Goal: Task Accomplishment & Management: Complete application form

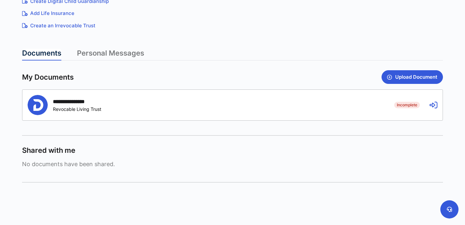
scroll to position [149, 0]
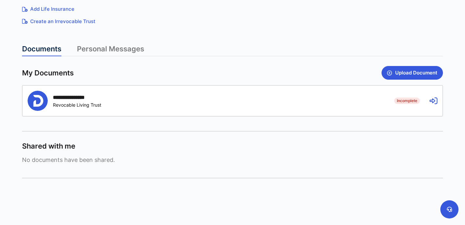
click at [431, 100] on icon at bounding box center [434, 101] width 8 height 8
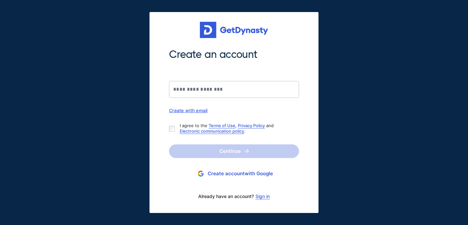
click at [193, 112] on div "Create with email" at bounding box center [234, 111] width 130 height 6
click at [263, 198] on link "Sign in" at bounding box center [262, 196] width 14 height 5
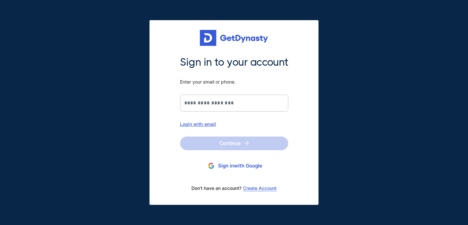
click at [197, 126] on div "Login with email" at bounding box center [234, 124] width 108 height 6
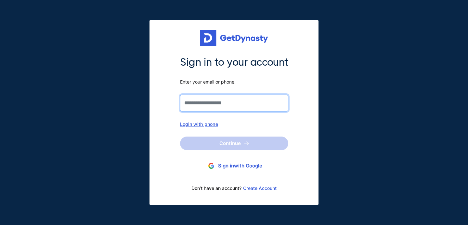
click at [222, 104] on input "Sign in to your account Enter your email or phone." at bounding box center [234, 103] width 108 height 17
type input "**********"
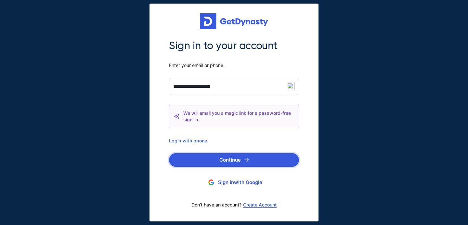
click at [237, 163] on button "Continue" at bounding box center [234, 160] width 130 height 14
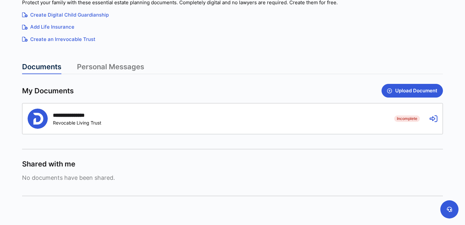
scroll to position [132, 0]
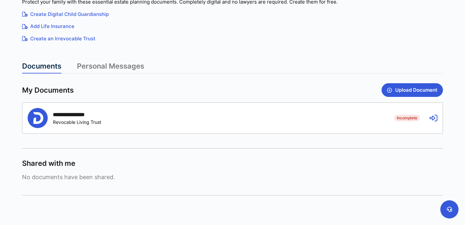
click at [434, 119] on icon at bounding box center [434, 118] width 8 height 8
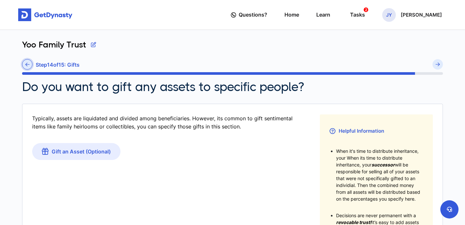
click at [31, 66] on link at bounding box center [27, 64] width 10 height 10
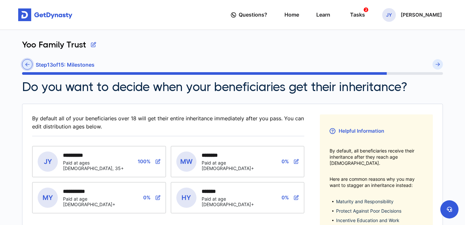
click at [30, 65] on link at bounding box center [27, 64] width 10 height 10
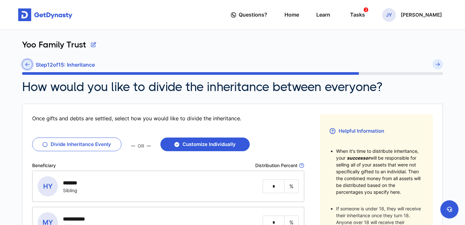
click at [25, 66] on icon at bounding box center [27, 64] width 4 height 5
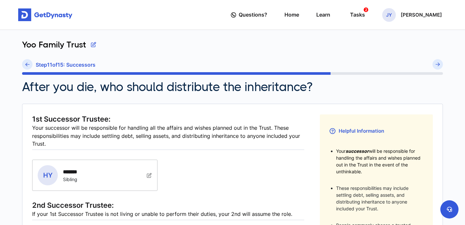
click at [25, 66] on icon at bounding box center [27, 64] width 4 height 5
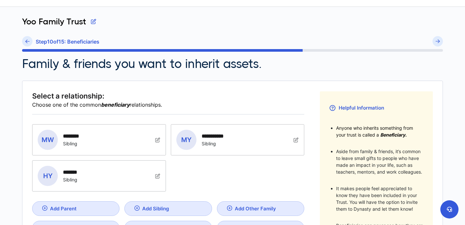
scroll to position [17, 0]
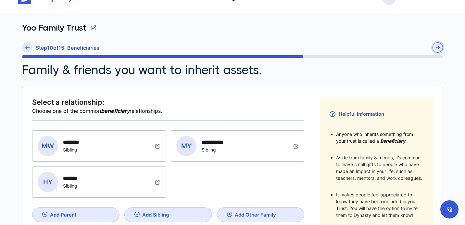
click at [438, 46] on img "submit" at bounding box center [438, 47] width 5 height 4
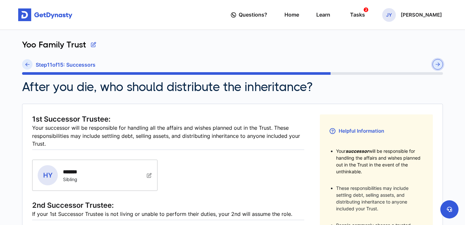
click at [438, 60] on button "submit" at bounding box center [438, 64] width 10 height 10
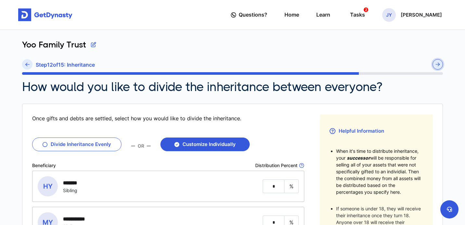
click at [438, 61] on button "submit" at bounding box center [438, 64] width 10 height 10
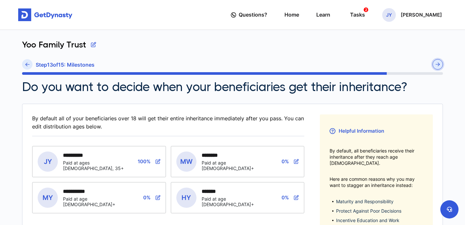
click at [438, 61] on button "submit" at bounding box center [438, 64] width 10 height 10
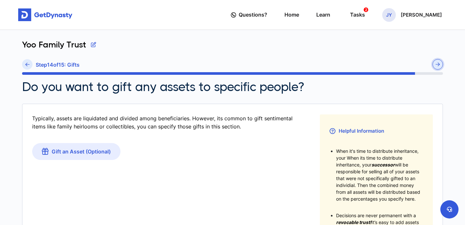
click at [441, 63] on button "submit" at bounding box center [438, 64] width 10 height 10
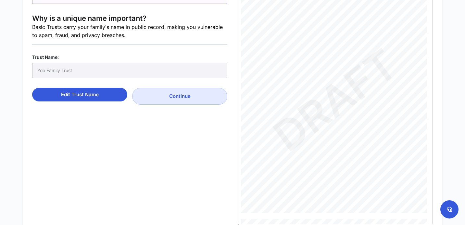
scroll to position [128, 0]
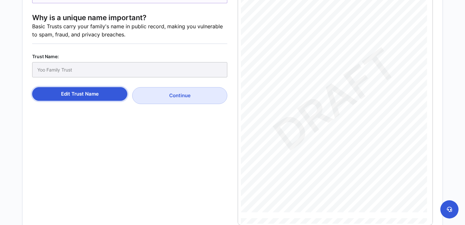
click at [80, 92] on button "Edit Trust Name" at bounding box center [79, 94] width 95 height 14
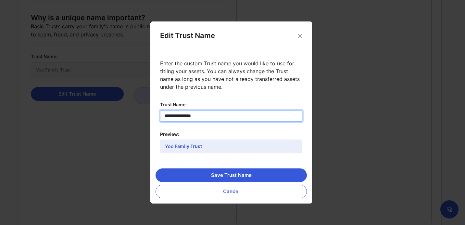
click at [172, 115] on input "**********" at bounding box center [231, 115] width 142 height 11
type input "**********"
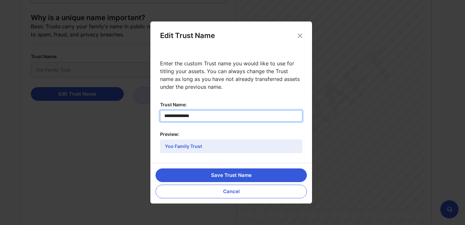
type input "**********"
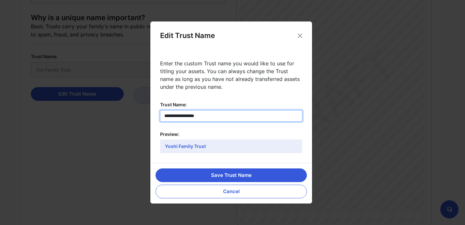
type input "**********"
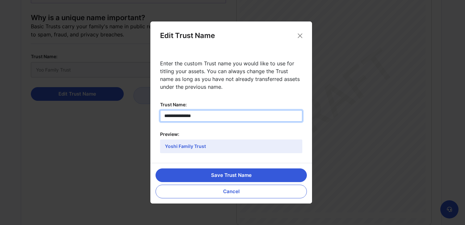
type input "**********"
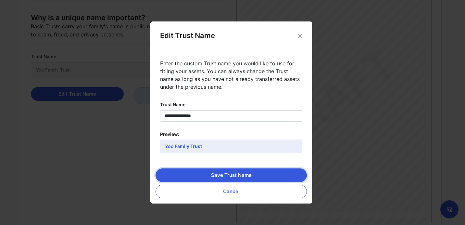
click at [224, 173] on button "Save Trust Name" at bounding box center [231, 175] width 151 height 14
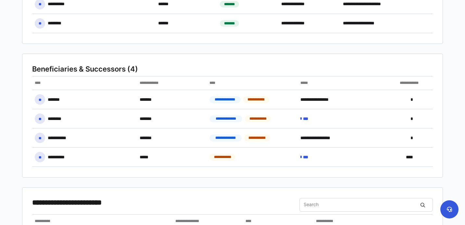
scroll to position [135, 0]
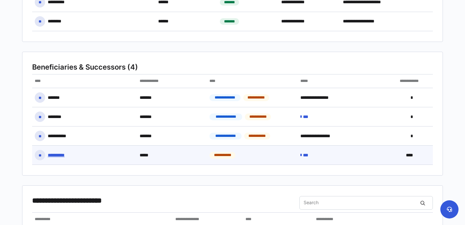
click at [307, 157] on p "***" at bounding box center [307, 155] width 9 height 6
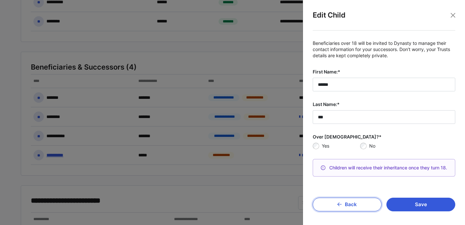
click at [347, 208] on button "Back" at bounding box center [347, 204] width 69 height 14
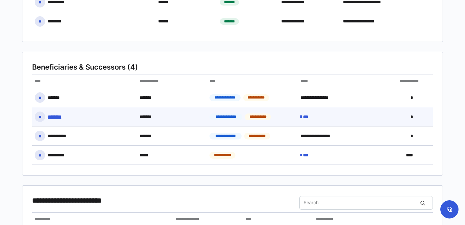
click at [302, 115] on icon at bounding box center [300, 116] width 1 height 5
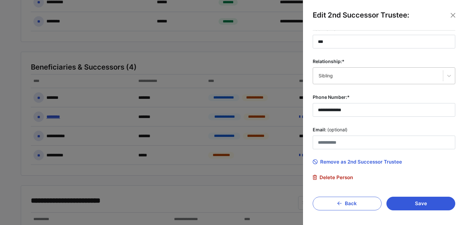
scroll to position [75, 0]
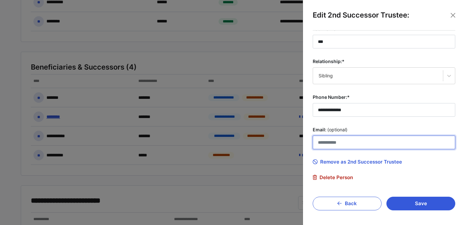
click at [358, 145] on input "Email: (optional)" at bounding box center [384, 142] width 143 height 14
type input "*"
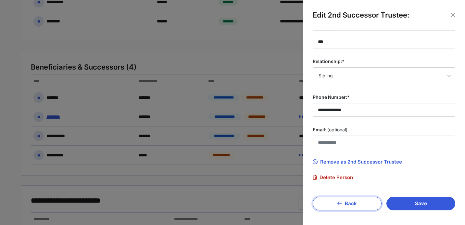
click at [344, 201] on button "Back" at bounding box center [347, 204] width 69 height 14
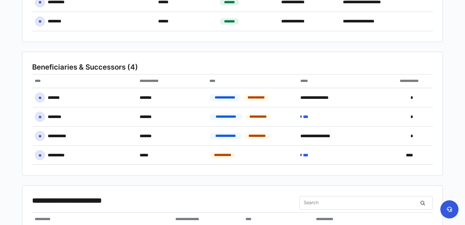
click at [445, 138] on div "**********" at bounding box center [232, 220] width 429 height 651
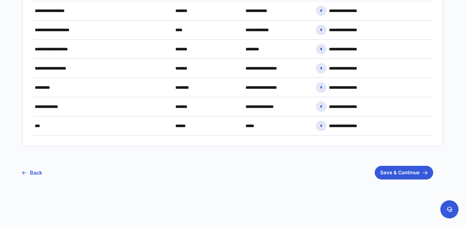
scroll to position [456, 0]
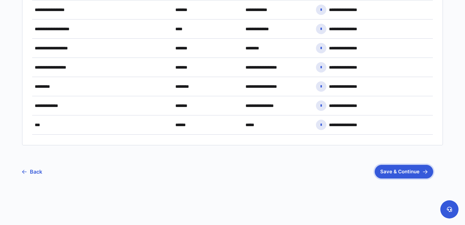
click at [424, 173] on img "button" at bounding box center [425, 172] width 5 height 4
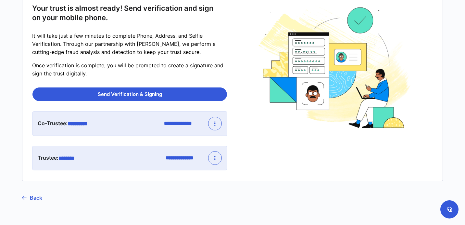
scroll to position [77, 0]
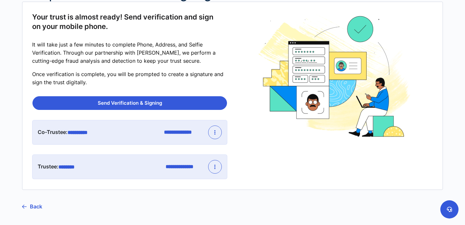
click at [216, 134] on button "button" at bounding box center [215, 132] width 14 height 14
click at [251, 121] on div at bounding box center [335, 95] width 195 height 167
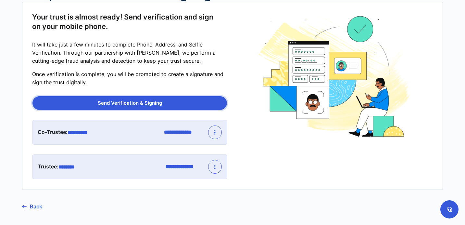
click at [135, 102] on button "Send Verification & Signing" at bounding box center [129, 103] width 195 height 14
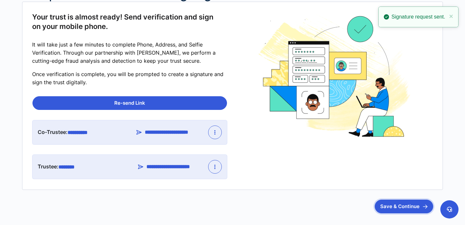
click at [428, 211] on button "Save & Continue" at bounding box center [404, 206] width 58 height 14
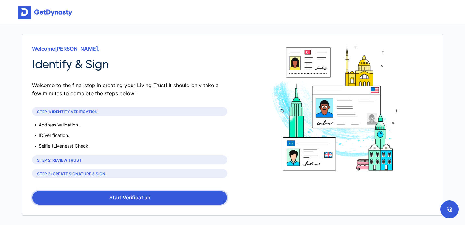
click at [136, 194] on button "Start Verification" at bounding box center [129, 198] width 195 height 14
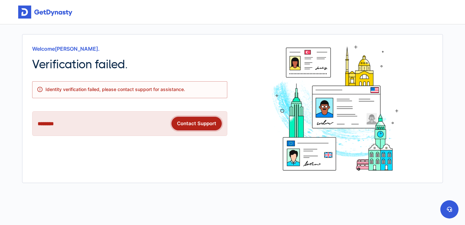
click at [188, 122] on button "Contact Support" at bounding box center [196, 124] width 50 height 14
click at [233, 106] on div "Welcome Joey Yoo . Verification failed. Identity verification failed, please co…" at bounding box center [232, 108] width 401 height 127
click at [203, 120] on button "Contact Support" at bounding box center [196, 124] width 50 height 14
click at [67, 148] on div "Welcome Joey Yoo . Verification failed. Identity verification failed, please co…" at bounding box center [129, 108] width 195 height 127
click at [321, 75] on img at bounding box center [335, 108] width 127 height 127
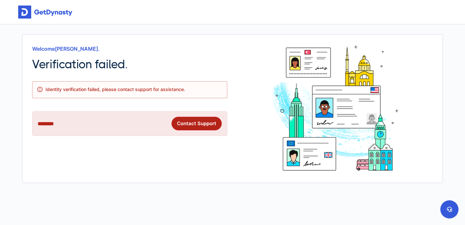
click at [326, 96] on img at bounding box center [335, 108] width 127 height 127
click at [312, 139] on img at bounding box center [335, 108] width 127 height 127
click at [198, 119] on button "Contact Support" at bounding box center [196, 124] width 50 height 14
click at [221, 154] on div "Welcome Joey Yoo . Verification failed. Identity verification failed, please co…" at bounding box center [129, 108] width 195 height 127
click at [451, 208] on icon at bounding box center [449, 209] width 5 height 5
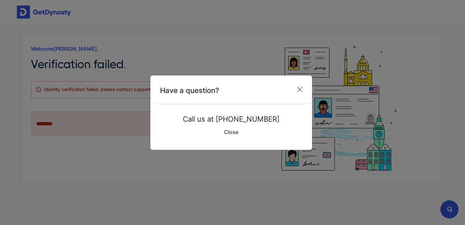
click at [238, 131] on link "Close" at bounding box center [231, 132] width 142 height 16
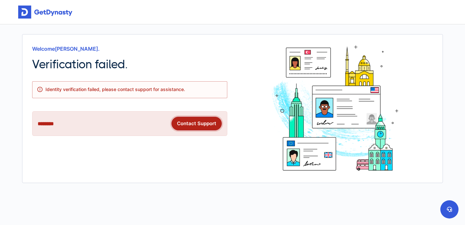
click at [205, 123] on button "Contact Support" at bounding box center [196, 124] width 50 height 14
click at [45, 12] on img at bounding box center [45, 12] width 54 height 13
click at [54, 12] on img at bounding box center [45, 12] width 54 height 13
click at [197, 124] on button "Contact Support" at bounding box center [196, 124] width 50 height 14
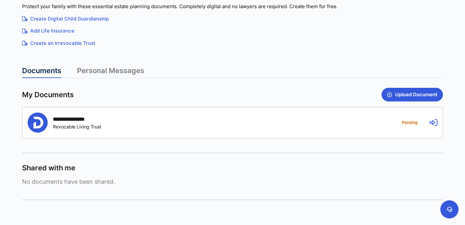
scroll to position [110, 0]
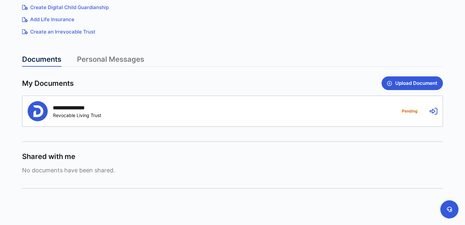
click at [431, 110] on icon at bounding box center [434, 111] width 8 height 8
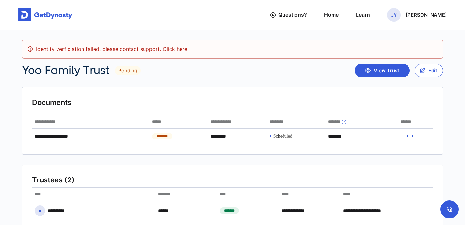
click at [165, 53] on div "Identity verficiation failed, please contact support. Click here" at bounding box center [232, 49] width 421 height 19
click at [164, 52] on link "Click here" at bounding box center [175, 49] width 25 height 6
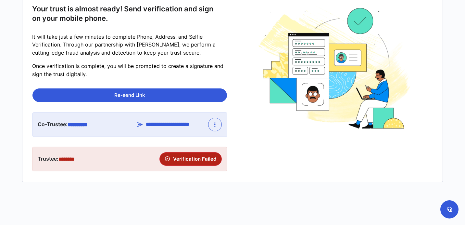
scroll to position [110, 0]
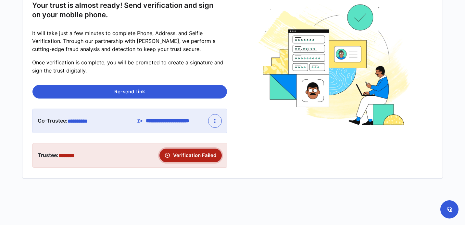
click at [194, 156] on button "Verification Failed" at bounding box center [190, 155] width 62 height 14
click at [171, 152] on button "Verification Failed" at bounding box center [190, 155] width 62 height 14
click at [168, 157] on icon "button" at bounding box center [167, 155] width 5 height 5
click at [129, 93] on button "Re-send Link" at bounding box center [129, 92] width 195 height 14
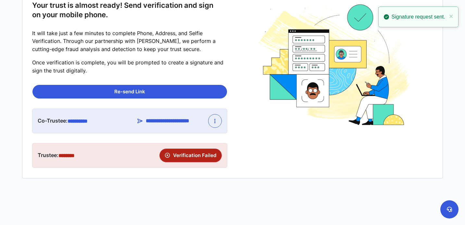
click at [219, 68] on p "Once verification is complete, you will be prompted to create a signature and s…" at bounding box center [129, 66] width 195 height 16
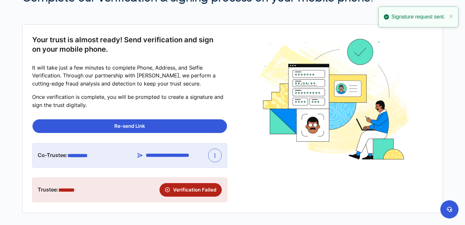
scroll to position [0, 0]
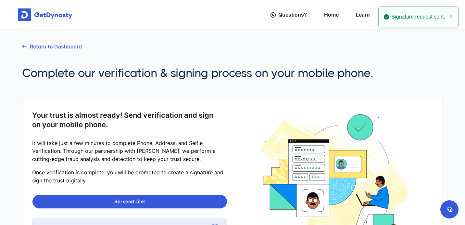
click at [46, 42] on link "Return to Dashboard" at bounding box center [52, 46] width 60 height 16
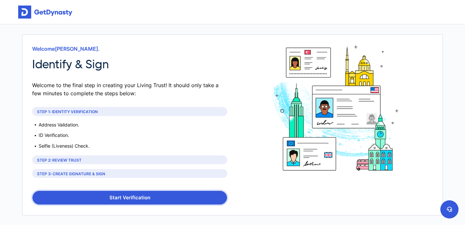
click at [131, 195] on button "Start Verification" at bounding box center [129, 198] width 195 height 14
